Goal: Check status

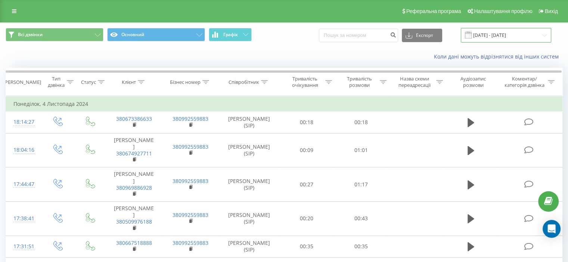
click at [493, 42] on input "[DATE] - [DATE]" at bounding box center [505, 35] width 90 height 15
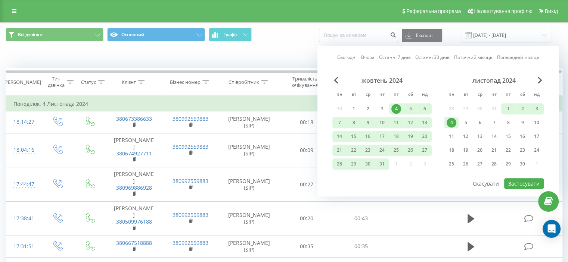
click at [537, 83] on div "листопад 2024" at bounding box center [493, 80] width 99 height 7
click at [537, 83] on span "Next Month" at bounding box center [539, 80] width 4 height 7
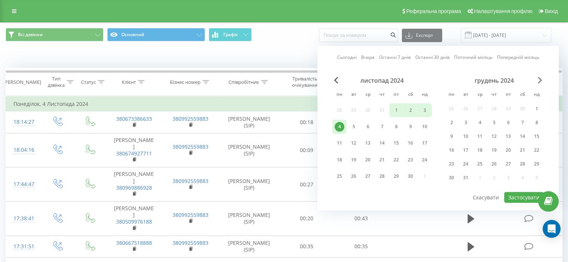
click at [538, 79] on span "Next Month" at bounding box center [539, 80] width 4 height 7
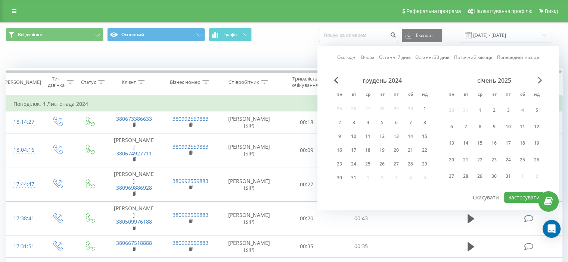
click at [538, 79] on span "Next Month" at bounding box center [539, 80] width 4 height 7
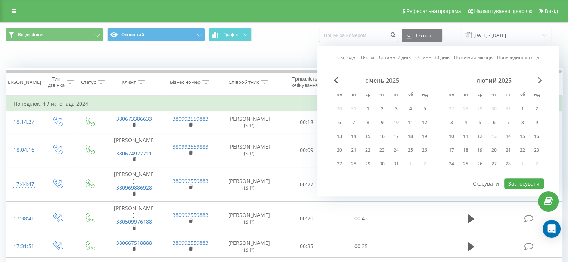
click at [537, 79] on span "Next Month" at bounding box center [539, 80] width 4 height 7
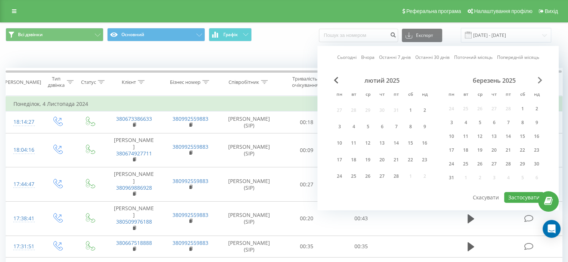
click at [537, 79] on span "Next Month" at bounding box center [539, 80] width 4 height 7
click at [532, 79] on div "квітень 2025" at bounding box center [493, 80] width 99 height 7
click at [536, 77] on div "квітень 2025" at bounding box center [493, 80] width 99 height 7
click at [537, 77] on span "Next Month" at bounding box center [539, 80] width 4 height 7
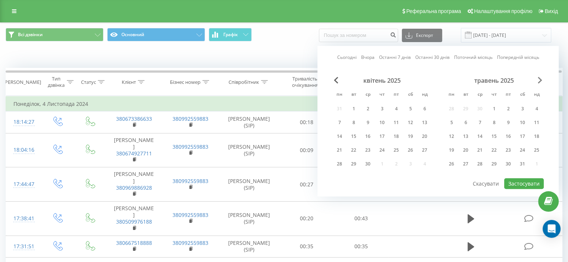
click at [537, 77] on span "Next Month" at bounding box center [539, 80] width 4 height 7
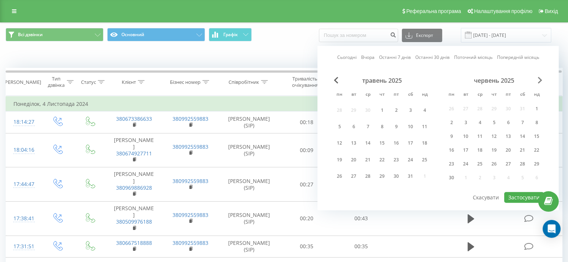
click at [537, 77] on span "Next Month" at bounding box center [539, 80] width 4 height 7
click at [535, 77] on div "липень 2025" at bounding box center [493, 80] width 99 height 7
click at [538, 78] on span "Next Month" at bounding box center [539, 80] width 4 height 7
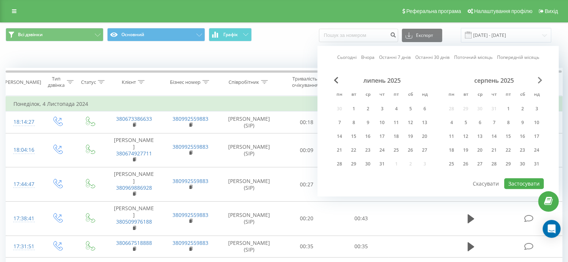
click at [538, 78] on span "Next Month" at bounding box center [539, 80] width 4 height 7
drag, startPoint x: 454, startPoint y: 146, endPoint x: 474, endPoint y: 151, distance: 20.6
click at [453, 146] on div "22" at bounding box center [451, 151] width 10 height 10
click at [510, 183] on button "Застосувати" at bounding box center [524, 183] width 40 height 11
type input "[DATE] - [DATE]"
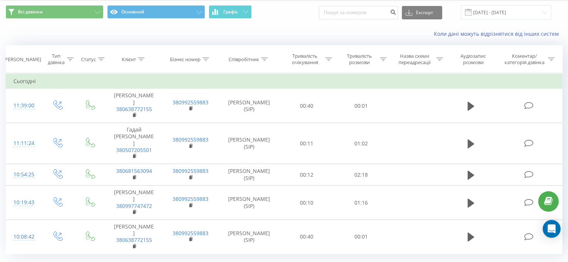
scroll to position [29, 0]
